Goal: Information Seeking & Learning: Learn about a topic

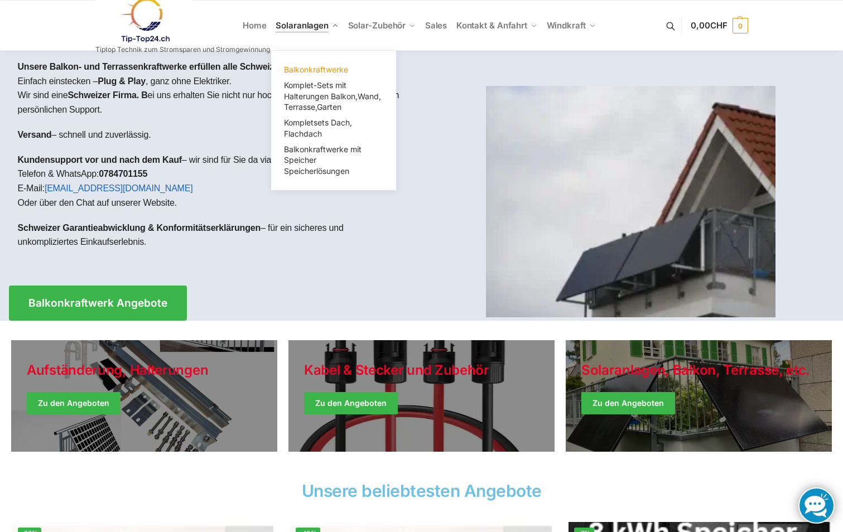
click at [324, 67] on span "Balkonkraftwerke" at bounding box center [316, 69] width 64 height 9
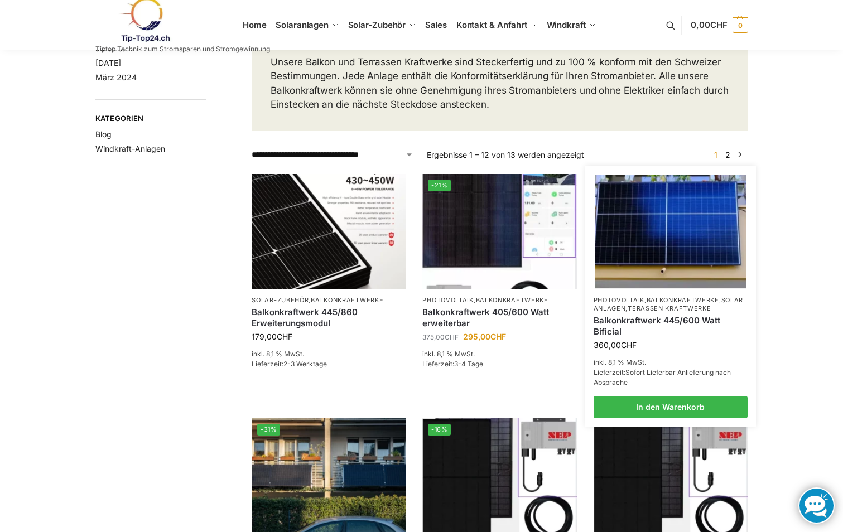
scroll to position [112, 0]
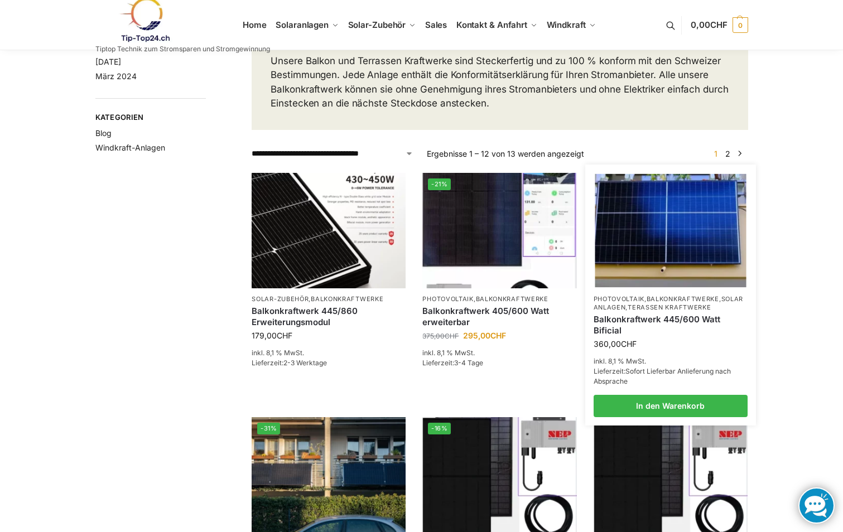
click at [636, 334] on link "Balkonkraftwerk 445/600 Watt Bificial" at bounding box center [671, 325] width 154 height 22
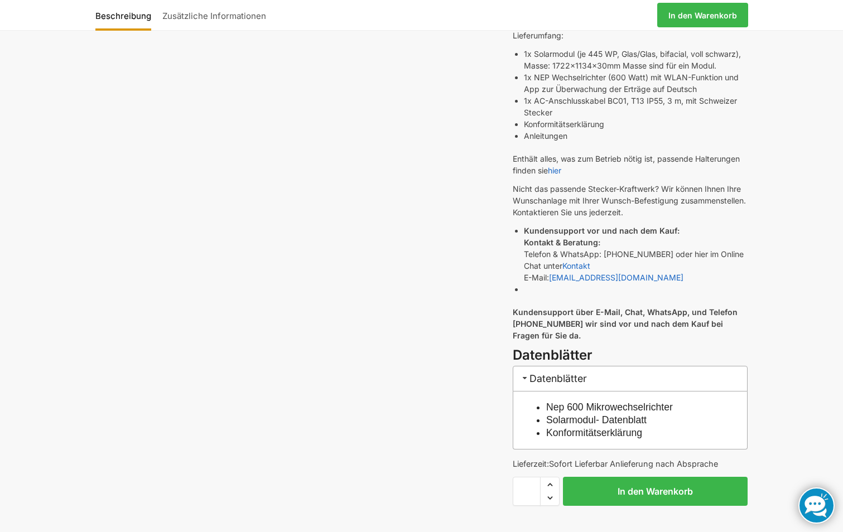
scroll to position [446, 0]
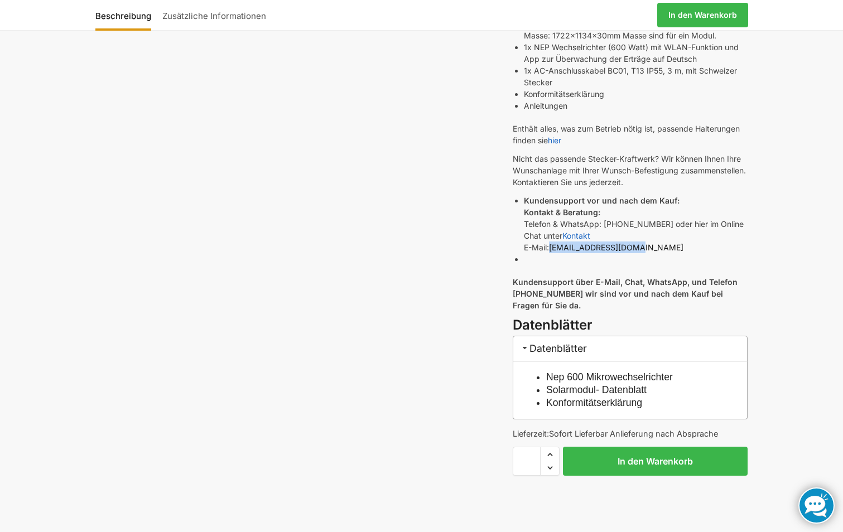
drag, startPoint x: 633, startPoint y: 247, endPoint x: 554, endPoint y: 248, distance: 79.3
click at [554, 248] on link "support@tip-top24.ch" at bounding box center [616, 247] width 134 height 9
drag, startPoint x: 554, startPoint y: 248, endPoint x: 564, endPoint y: 249, distance: 10.1
copy link "support@tip-top24.ch"
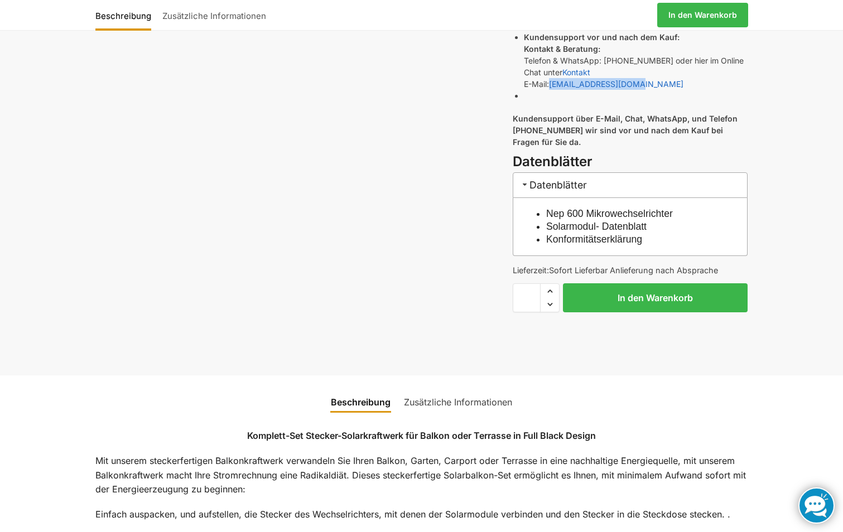
scroll to position [614, 0]
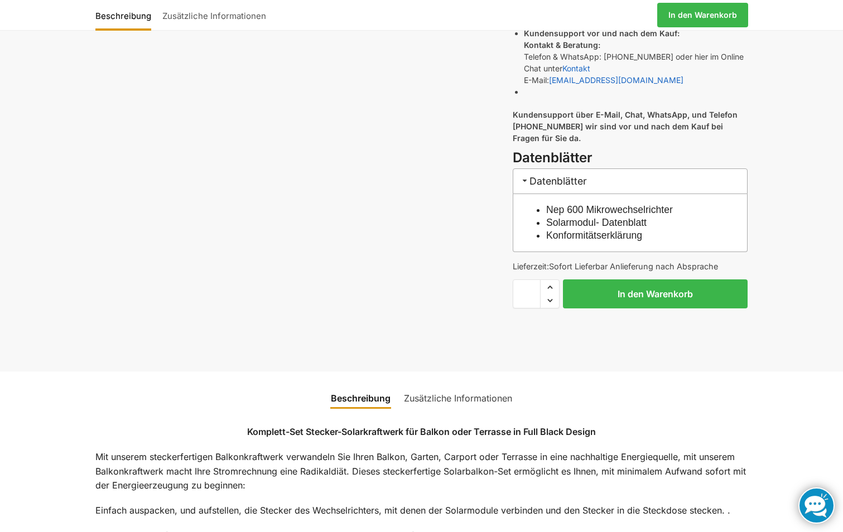
click at [18, 185] on div "🔍 Previous Next Beschreibung Zusätzliche Informationen 360,00 CHF In den Warenk…" at bounding box center [421, 508] width 843 height 2085
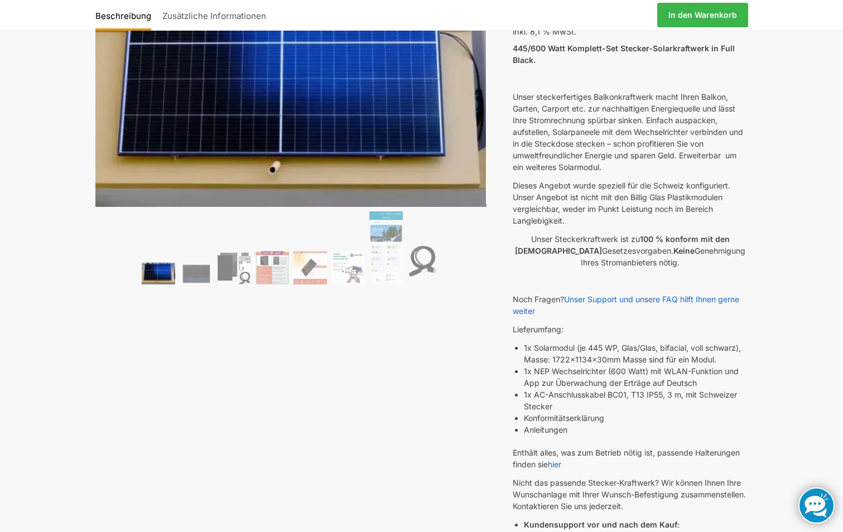
scroll to position [223, 0]
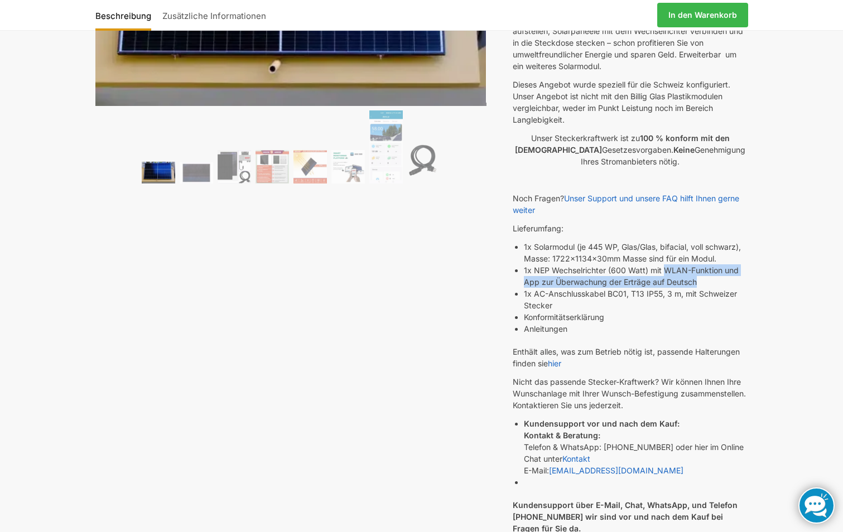
drag, startPoint x: 665, startPoint y: 271, endPoint x: 700, endPoint y: 280, distance: 36.4
click at [700, 280] on li "1x NEP Wechselrichter (600 Watt) mit WLAN-Funktion und App zur Überwachung der …" at bounding box center [636, 275] width 224 height 23
drag, startPoint x: 700, startPoint y: 280, endPoint x: 676, endPoint y: 283, distance: 24.7
copy li "WLAN-Funktion und App zur Überwachung der Erträge auf Deutsch"
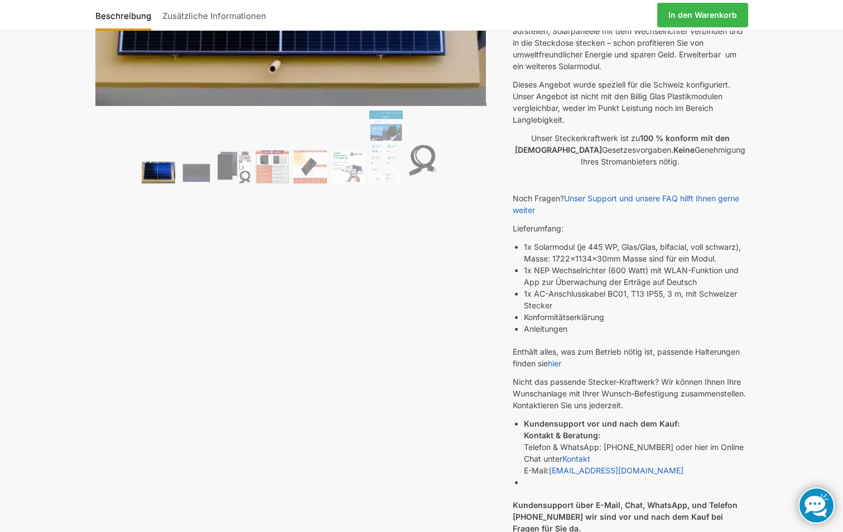
drag, startPoint x: 526, startPoint y: 316, endPoint x: 607, endPoint y: 314, distance: 80.9
click at [607, 314] on li "Konformitätserklärung" at bounding box center [636, 317] width 224 height 12
drag, startPoint x: 607, startPoint y: 314, endPoint x: 591, endPoint y: 319, distance: 15.9
copy li "Konformitätserklärung"
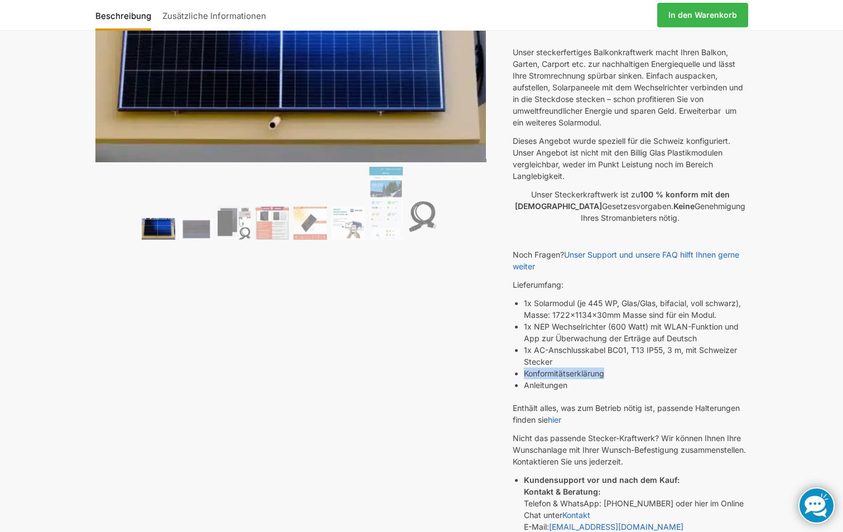
scroll to position [167, 0]
click at [689, 253] on link "Unser Support und unsere FAQ hilft Ihnen gerne weiter" at bounding box center [626, 259] width 227 height 21
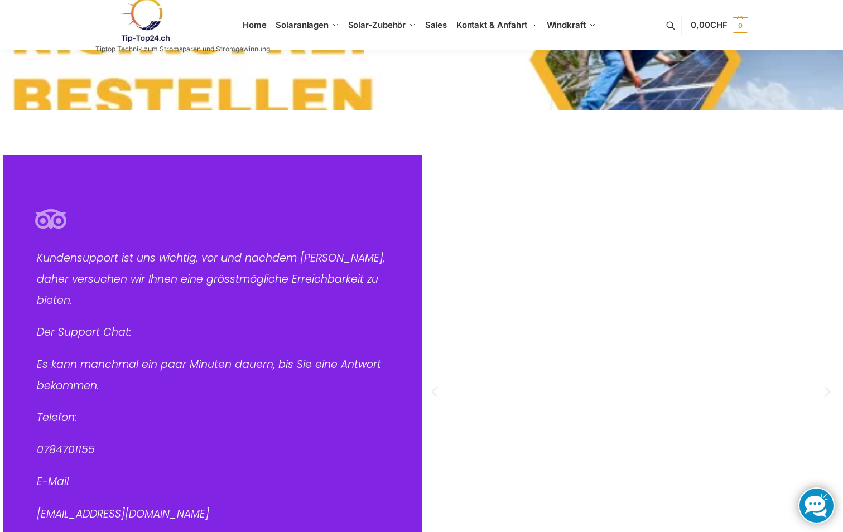
scroll to position [56, 0]
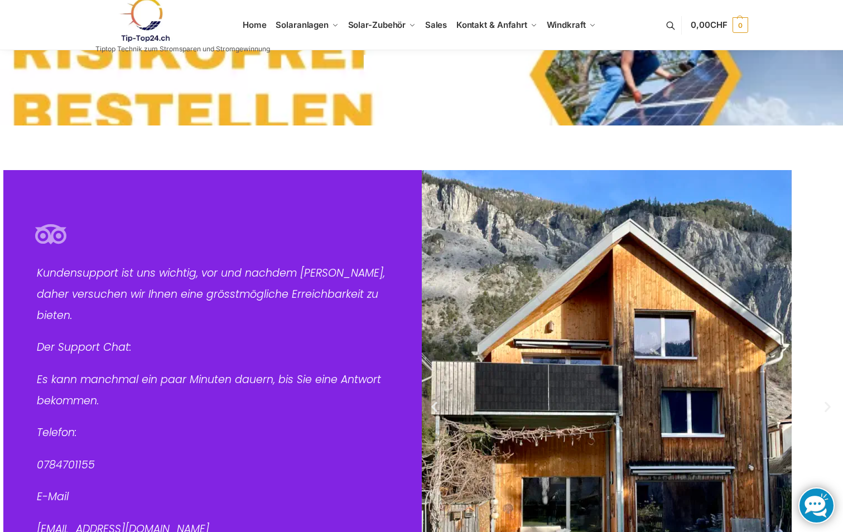
click at [199, 90] on section "Kontakt" at bounding box center [421, 64] width 843 height 124
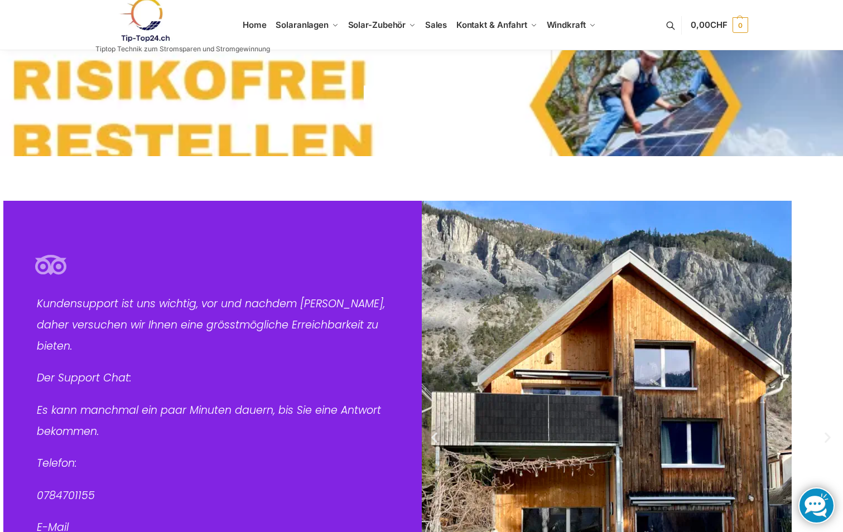
scroll to position [0, 0]
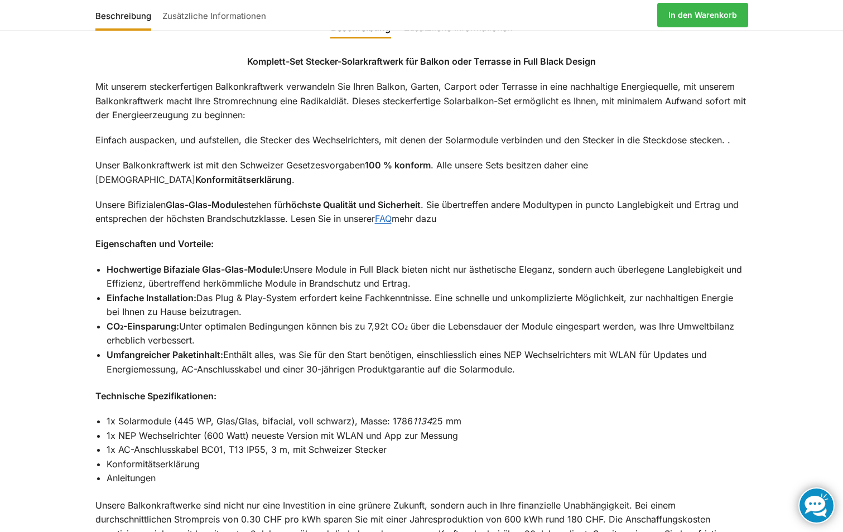
scroll to position [949, 0]
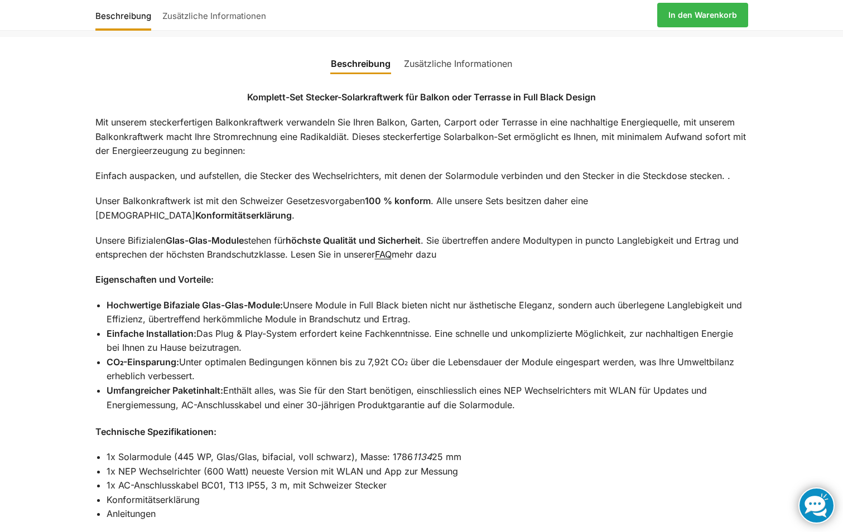
click at [392, 249] on link "FAQ" at bounding box center [383, 254] width 17 height 11
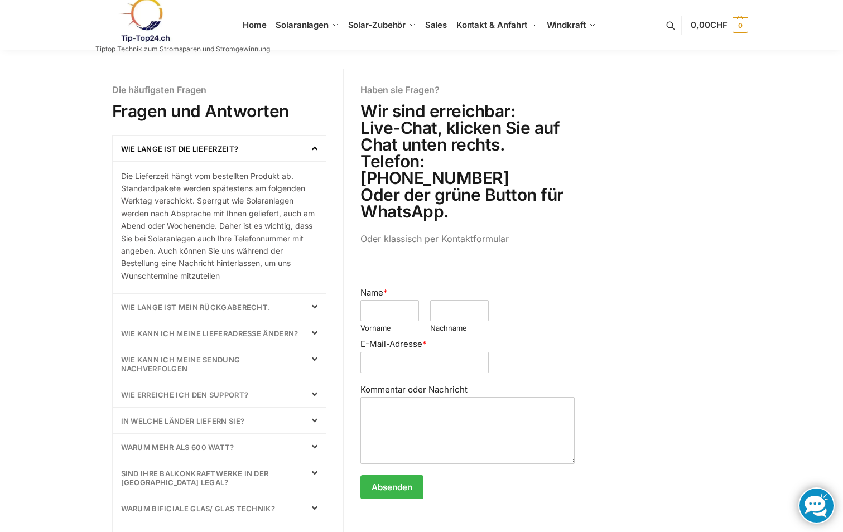
scroll to position [446, 0]
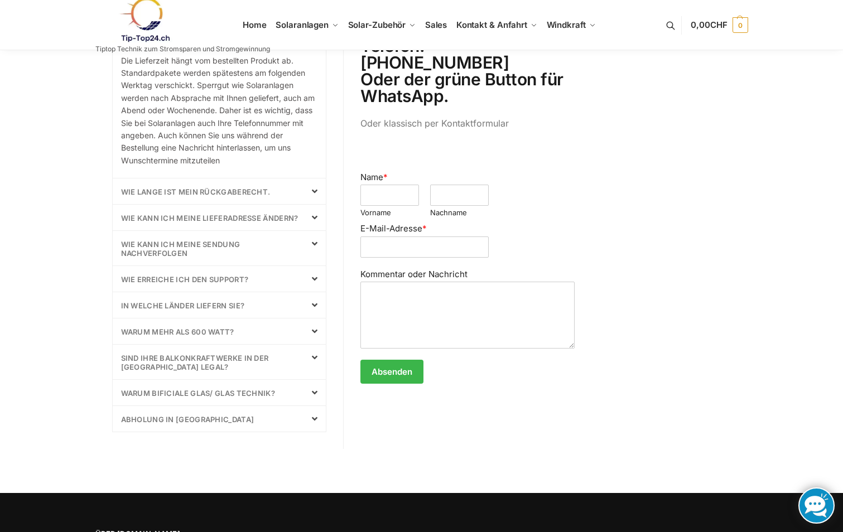
click at [233, 306] on link "In welche Länder liefern Sie?" at bounding box center [183, 305] width 124 height 9
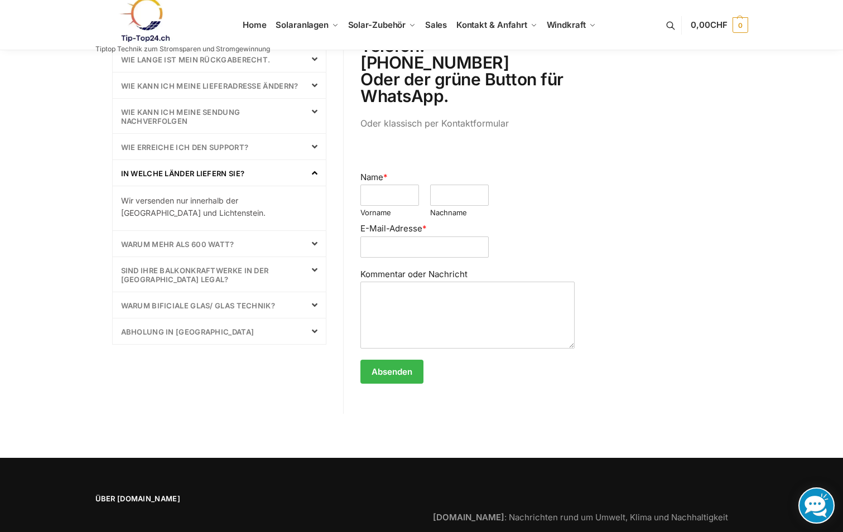
click at [201, 247] on link "Warum mehr als 600 Watt?" at bounding box center [177, 244] width 113 height 9
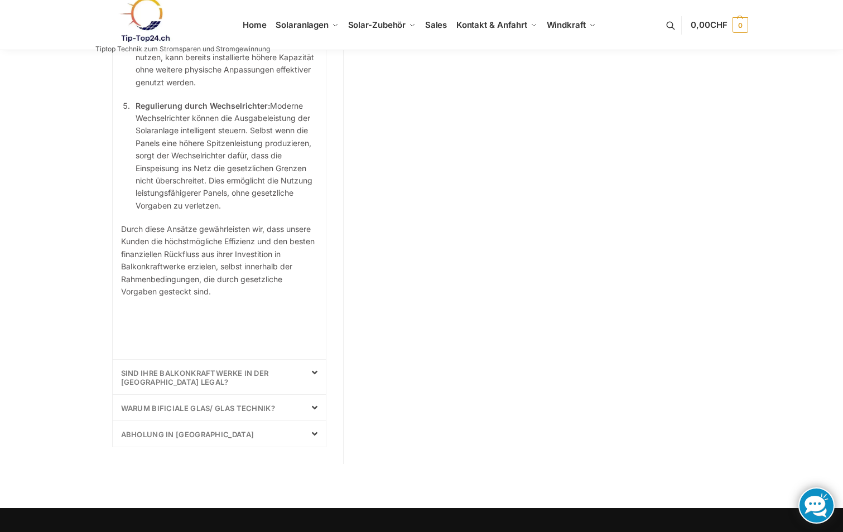
scroll to position [1172, 0]
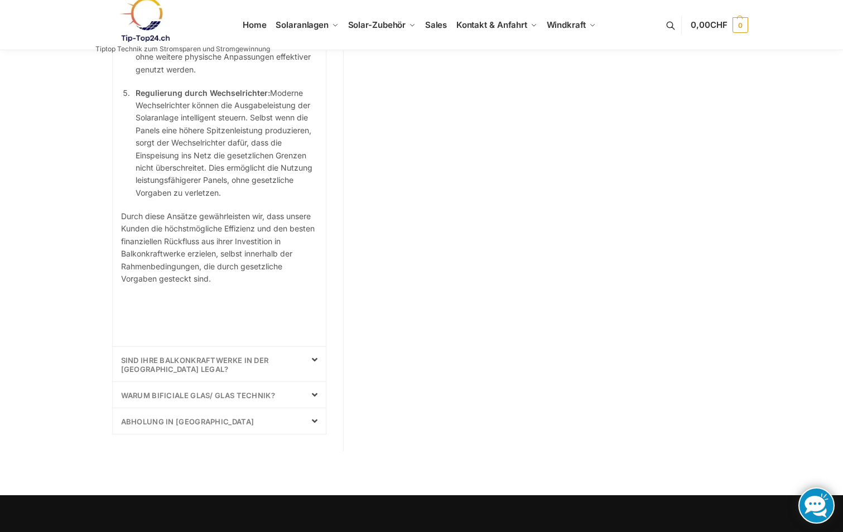
click at [215, 391] on link "Warum bificiale Glas/ Glas Technik?" at bounding box center [198, 395] width 155 height 9
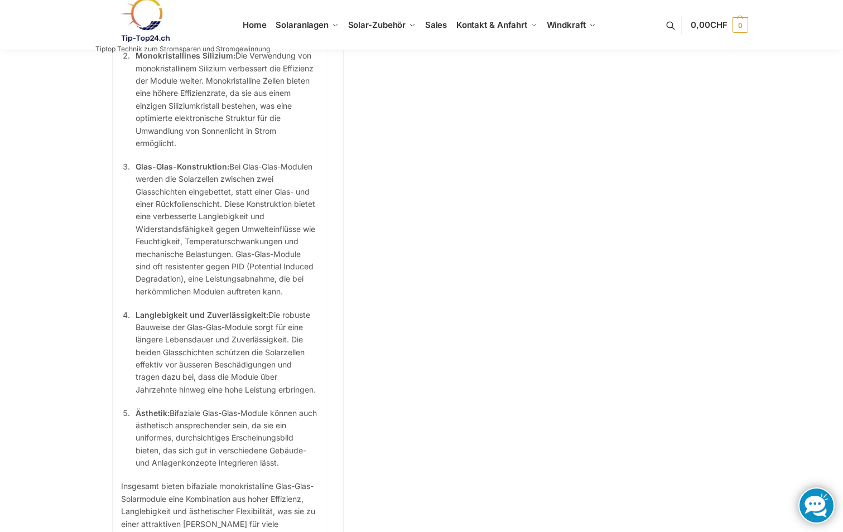
scroll to position [977, 0]
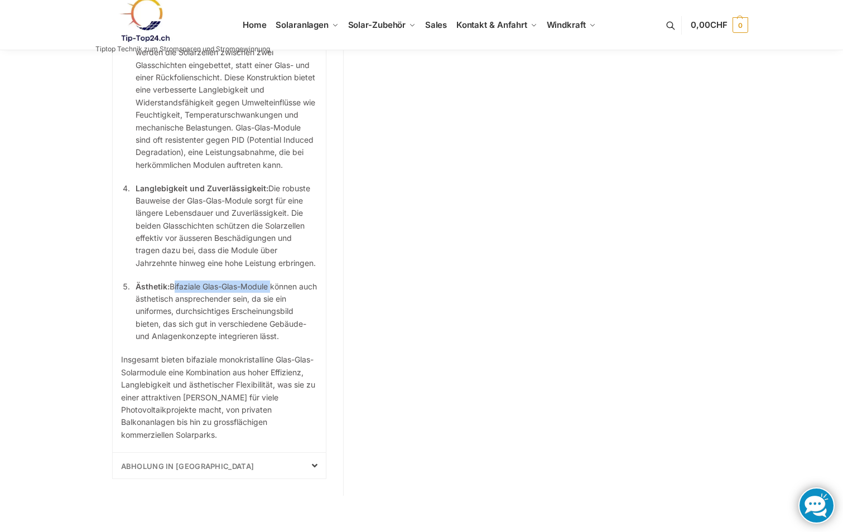
drag, startPoint x: 172, startPoint y: 308, endPoint x: 271, endPoint y: 311, distance: 99.4
click at [271, 311] on p "Ästhetik: Bifaziale Glas-Glas-Module können auch ästhetisch ansprechender sein,…" at bounding box center [227, 312] width 182 height 62
drag, startPoint x: 271, startPoint y: 311, endPoint x: 256, endPoint y: 314, distance: 15.3
copy p "Bifaziale Glas-Glas-Module"
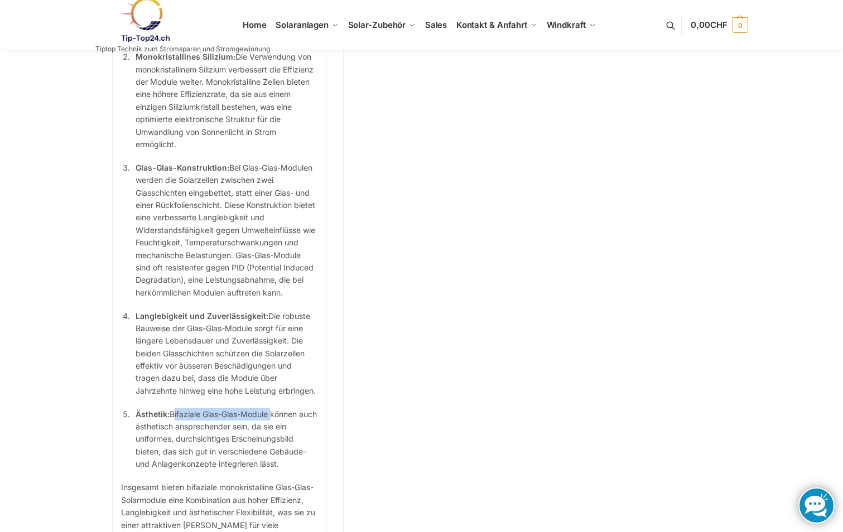
scroll to position [921, 0]
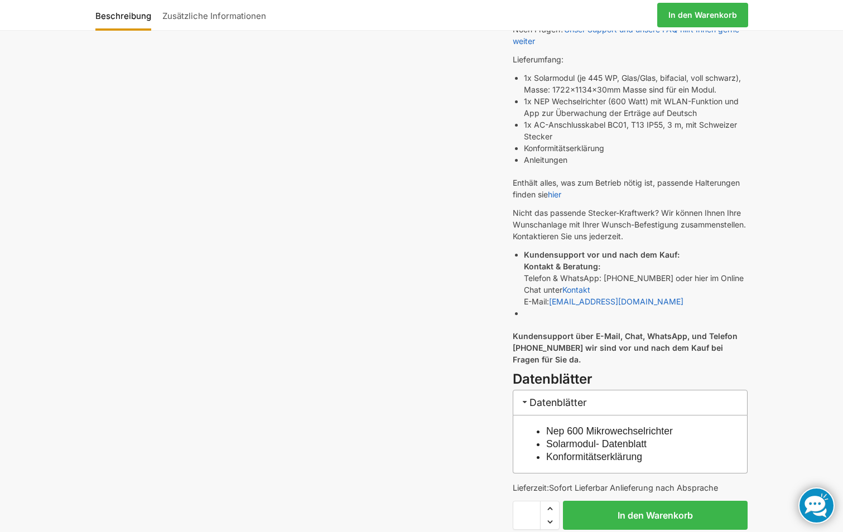
scroll to position [279, 0]
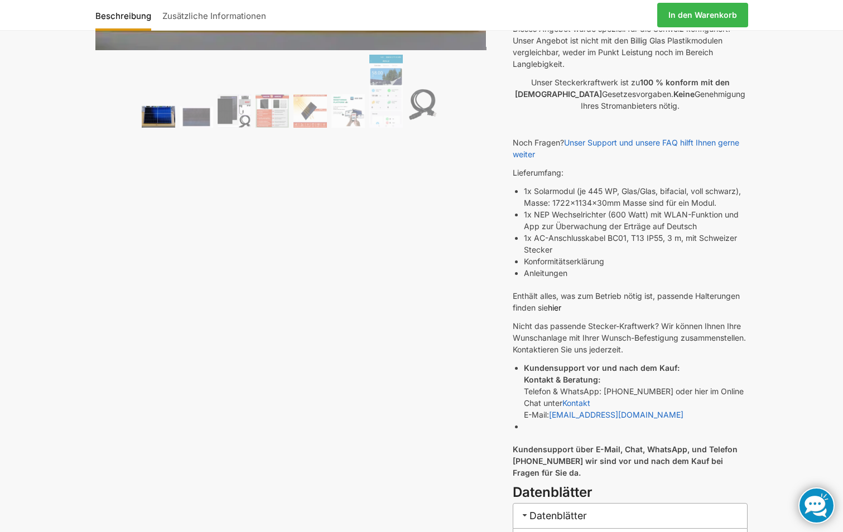
click at [557, 308] on link "hier" at bounding box center [554, 307] width 13 height 9
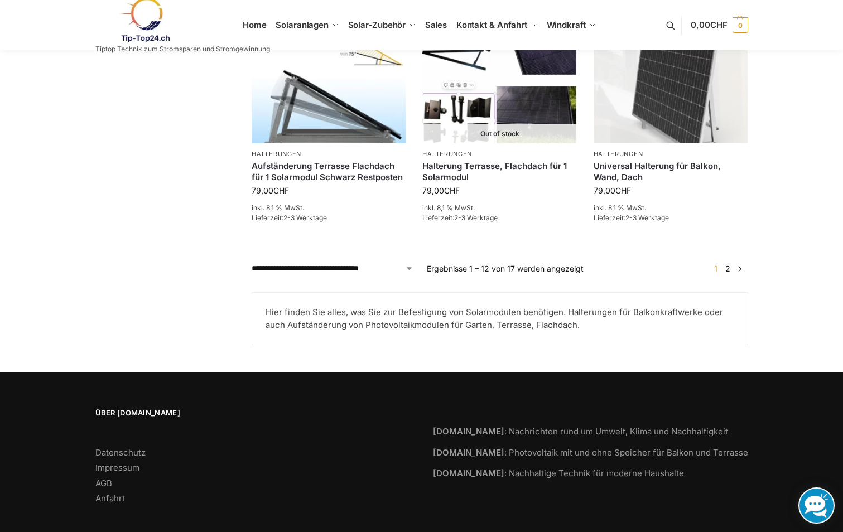
scroll to position [1050, 0]
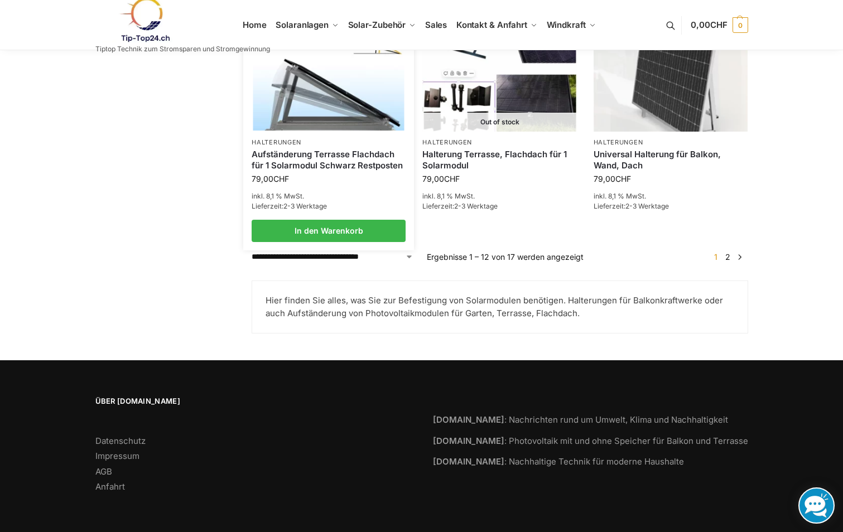
click at [310, 128] on img at bounding box center [328, 73] width 151 height 113
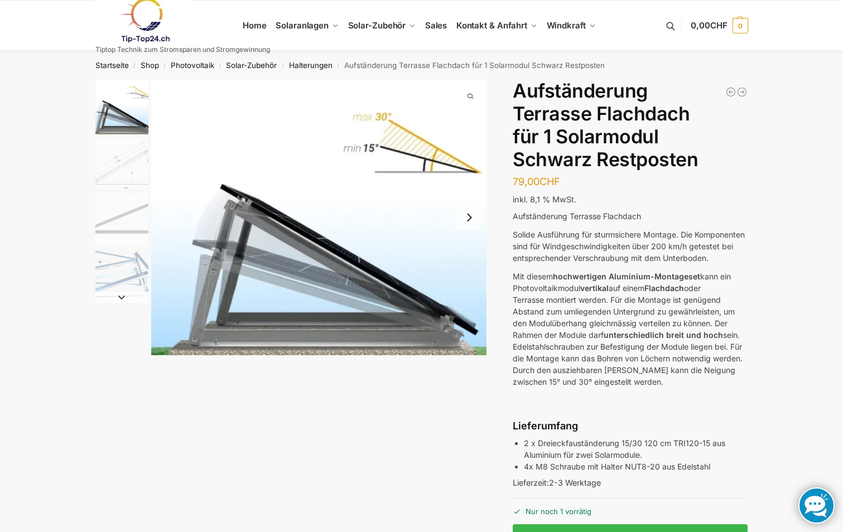
click at [261, 215] on img "1 / 4" at bounding box center [319, 218] width 336 height 276
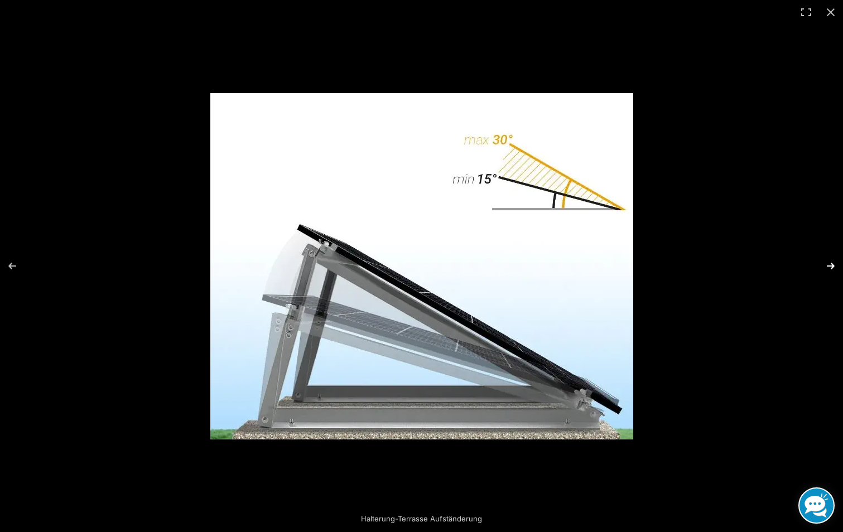
click at [830, 261] on button "Next (arrow right)" at bounding box center [823, 266] width 39 height 56
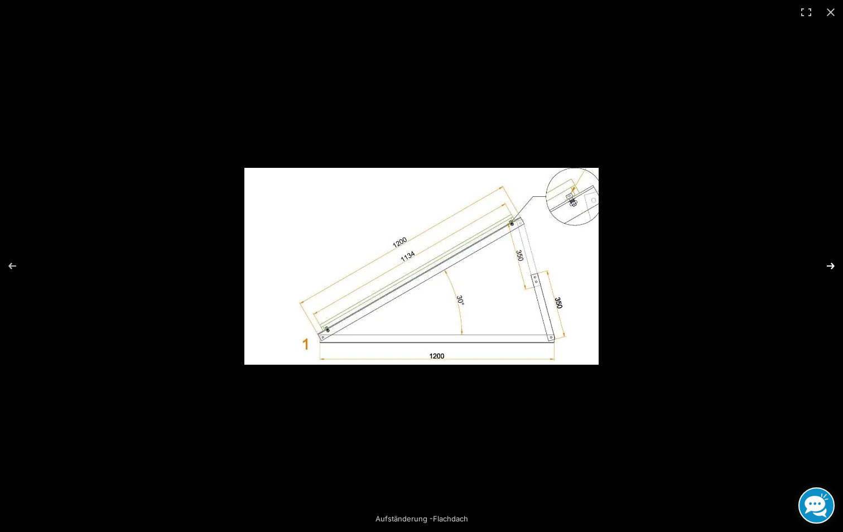
click at [828, 267] on button "Next (arrow right)" at bounding box center [823, 266] width 39 height 56
